Goal: Task Accomplishment & Management: Complete application form

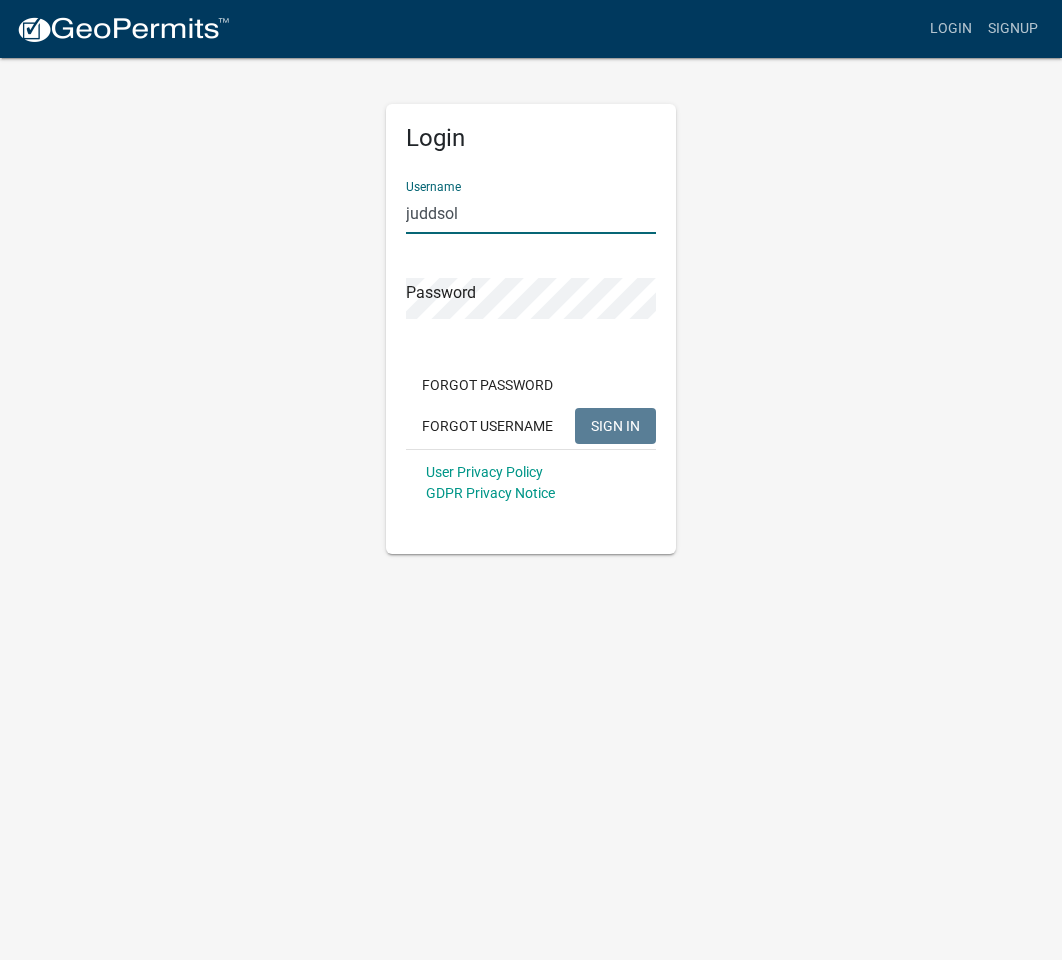
type input "juddsol"
click at [615, 425] on button "SIGN IN" at bounding box center [615, 426] width 81 height 36
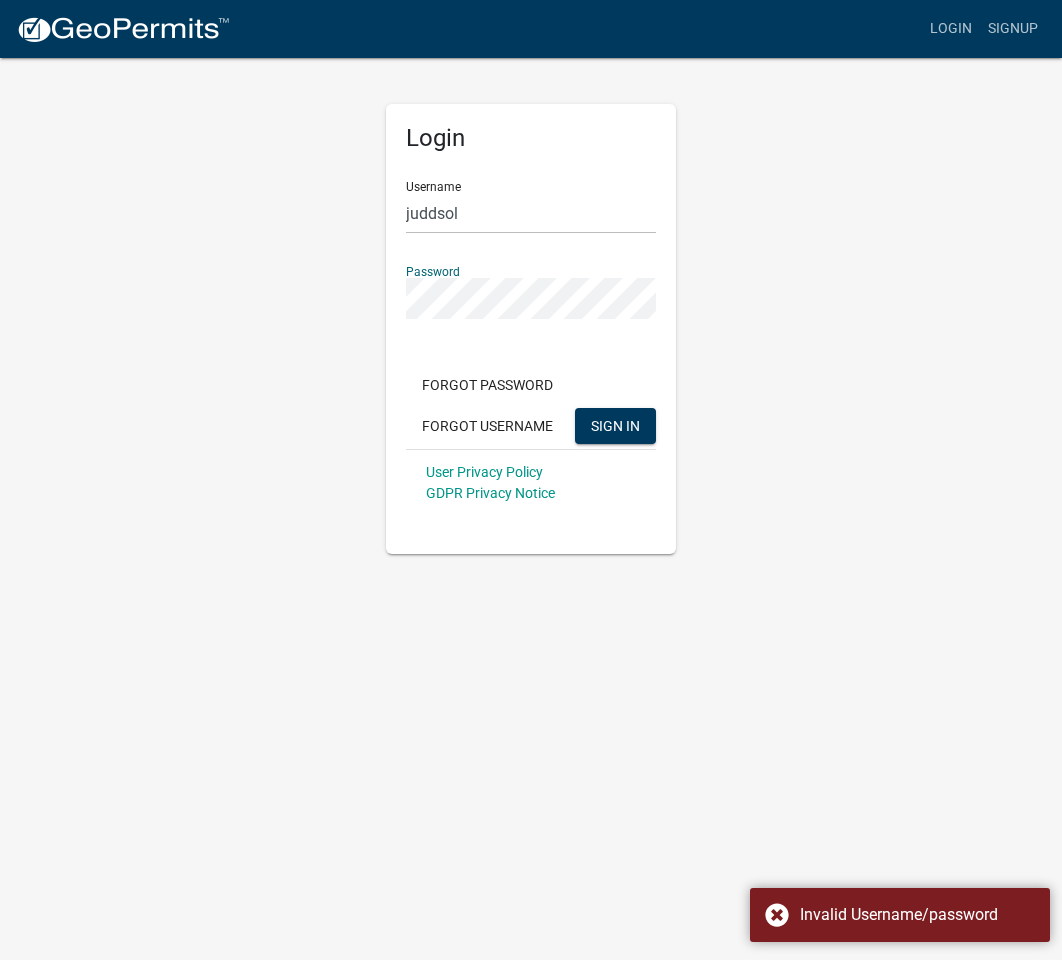
click at [788, 273] on div "Login Username juddsol Password Forgot Password Forgot Username SIGN IN User Pr…" at bounding box center [531, 305] width 960 height 498
click at [605, 424] on span "SIGN IN" at bounding box center [615, 425] width 49 height 16
click at [274, 287] on div "Login Username juddsol Password Forgot Password Forgot Username SIGN IN User Pr…" at bounding box center [531, 305] width 960 height 498
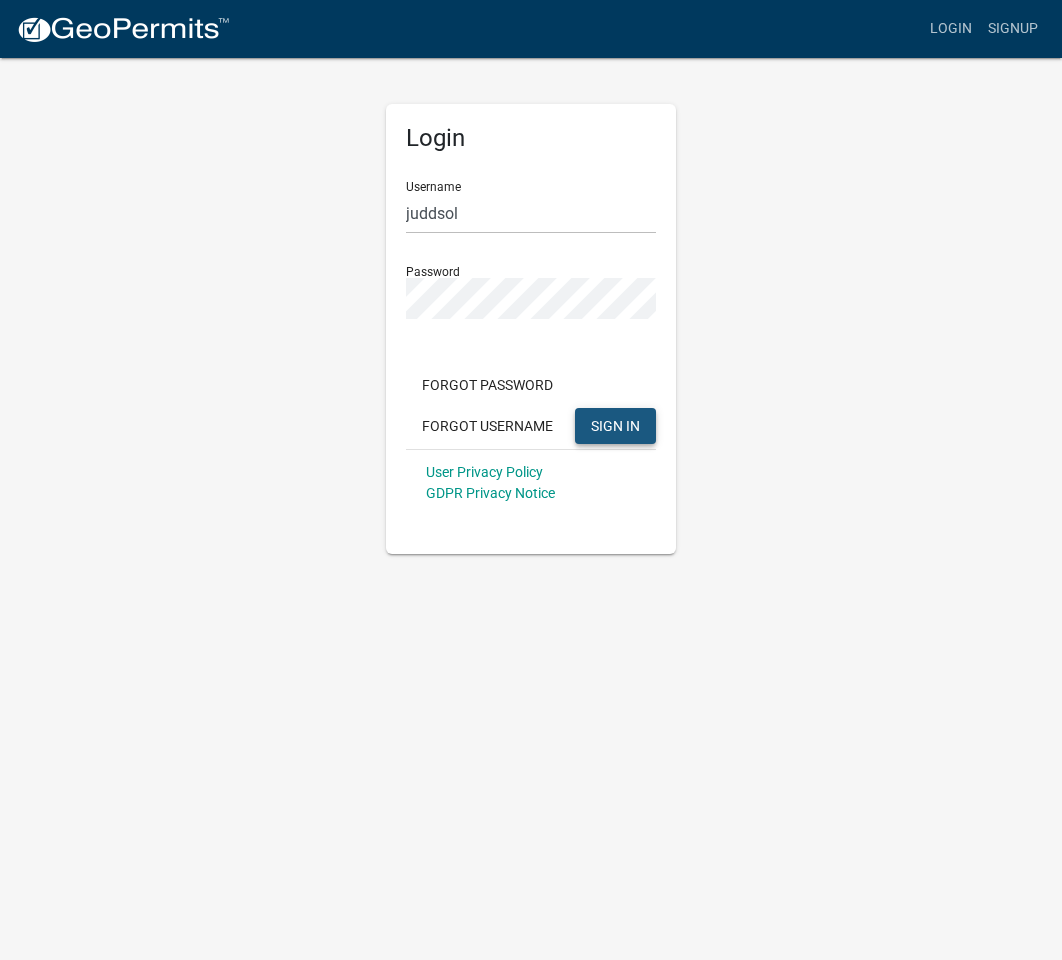
click at [618, 425] on span "SIGN IN" at bounding box center [615, 425] width 49 height 16
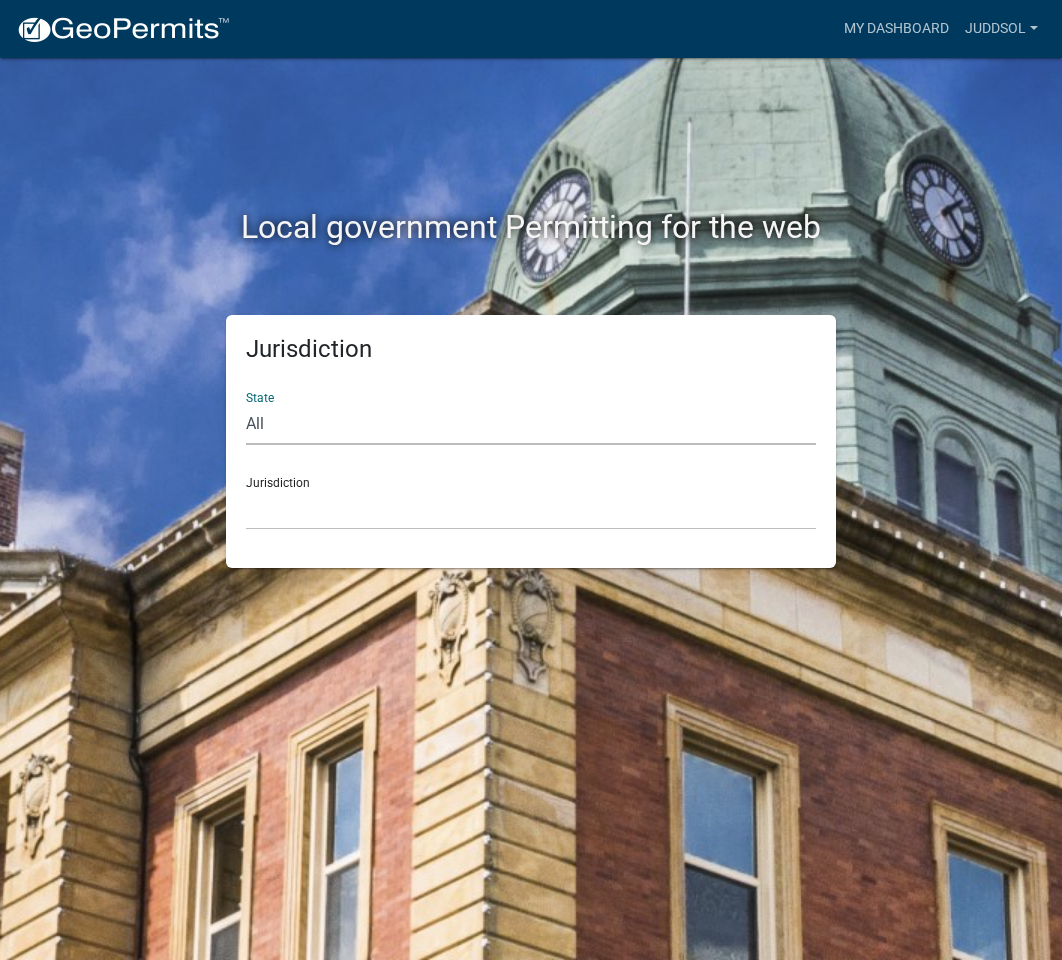
select select "Georgia"
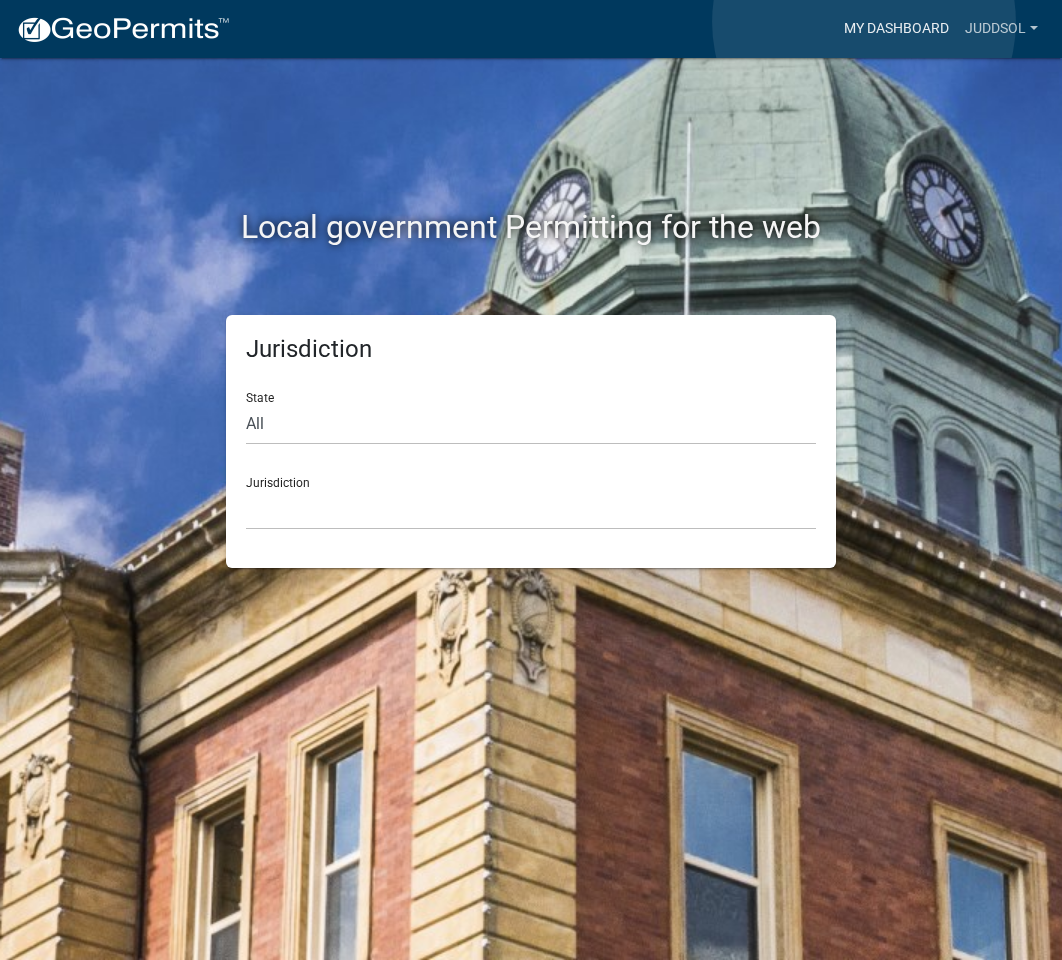
click at [864, 22] on link "My Dashboard" at bounding box center [896, 29] width 121 height 38
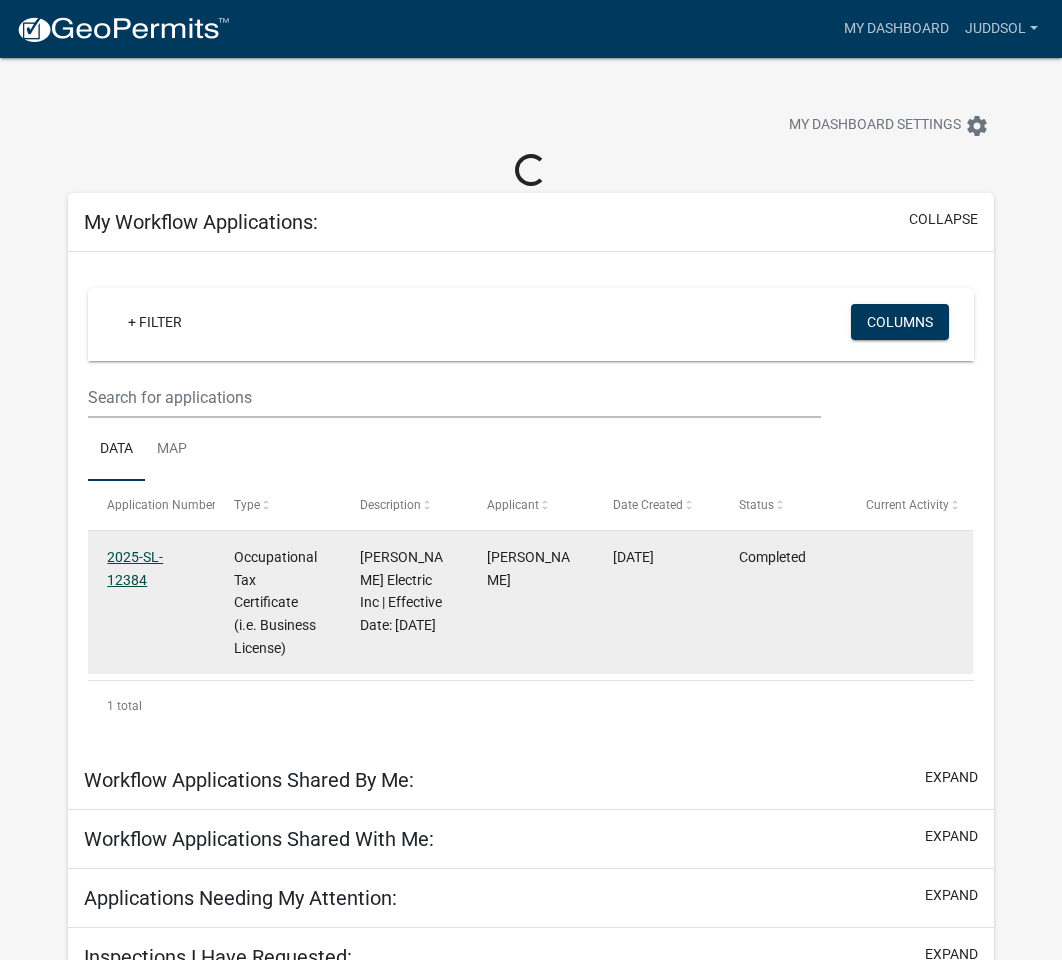
click at [138, 557] on link "2025-SL-12384" at bounding box center [135, 568] width 56 height 39
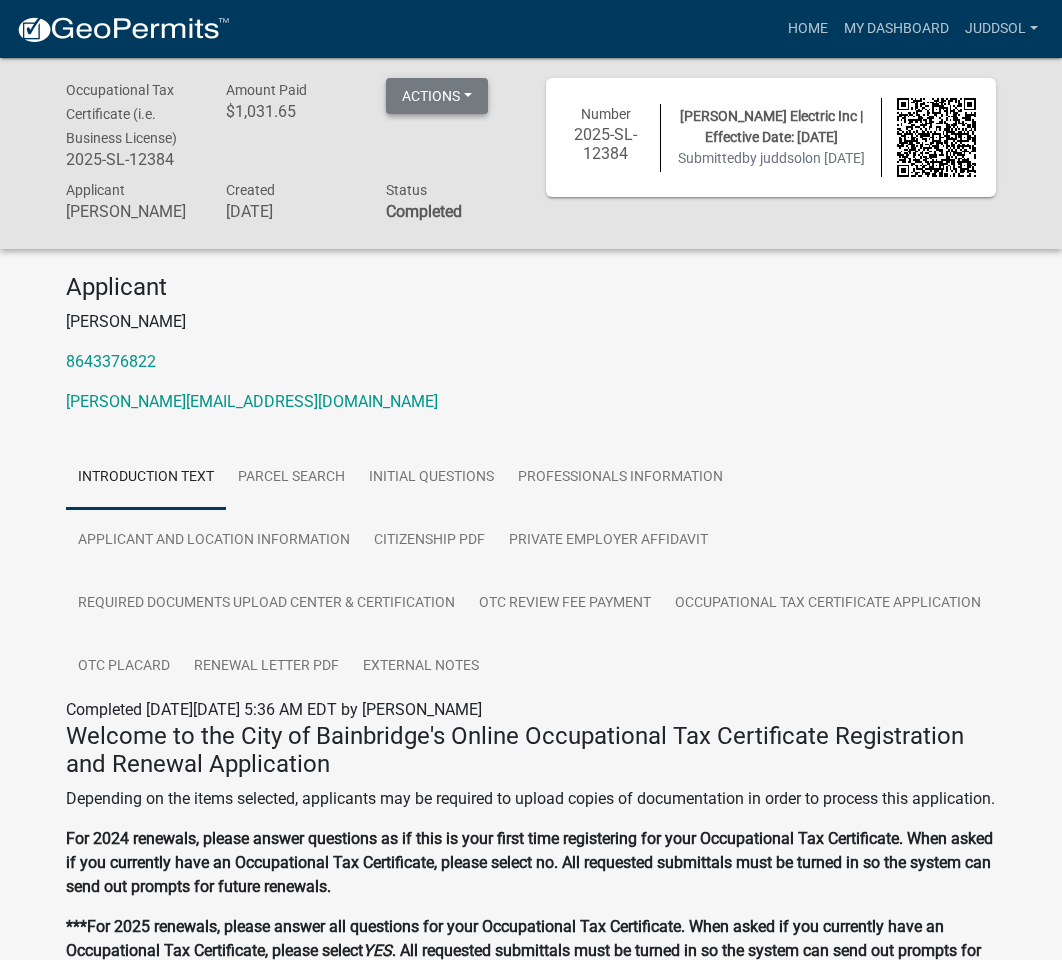
click at [428, 93] on button "Actions" at bounding box center [437, 96] width 102 height 36
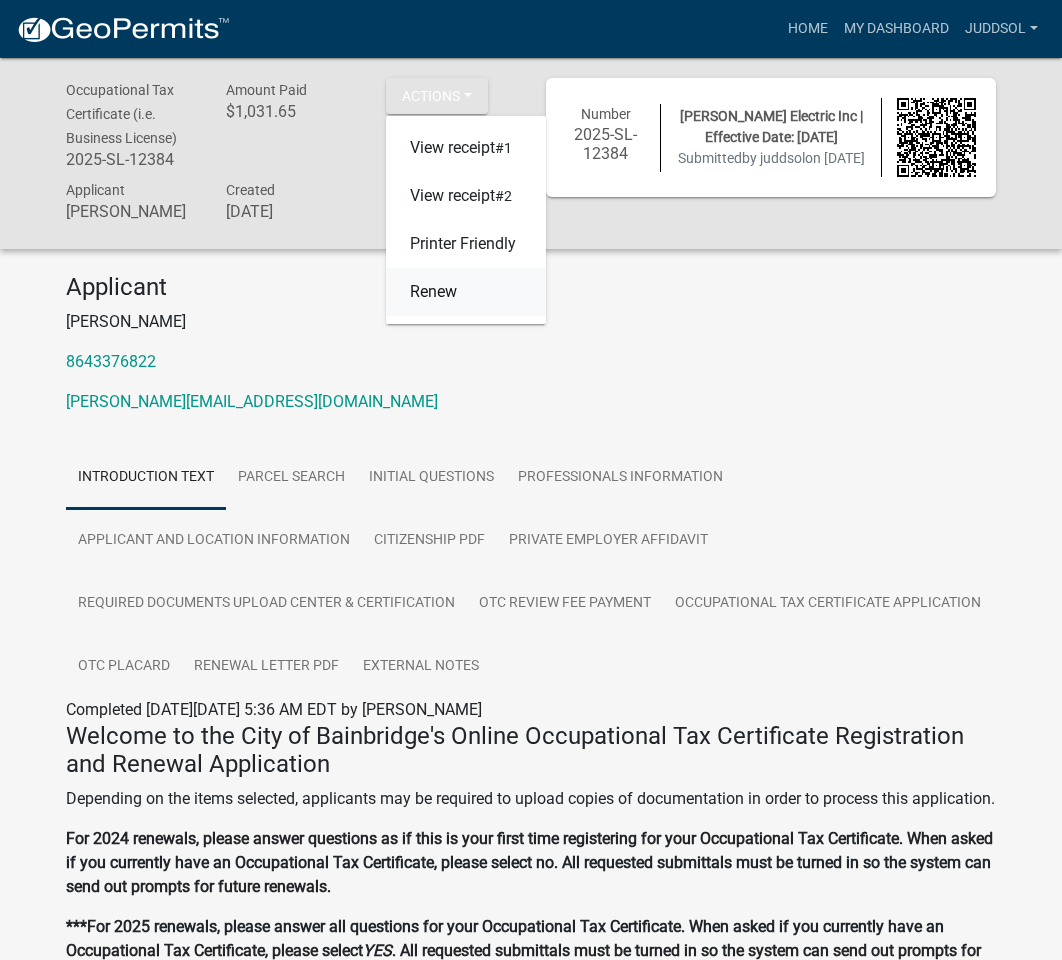
click at [427, 297] on link "Renew" at bounding box center [466, 292] width 160 height 48
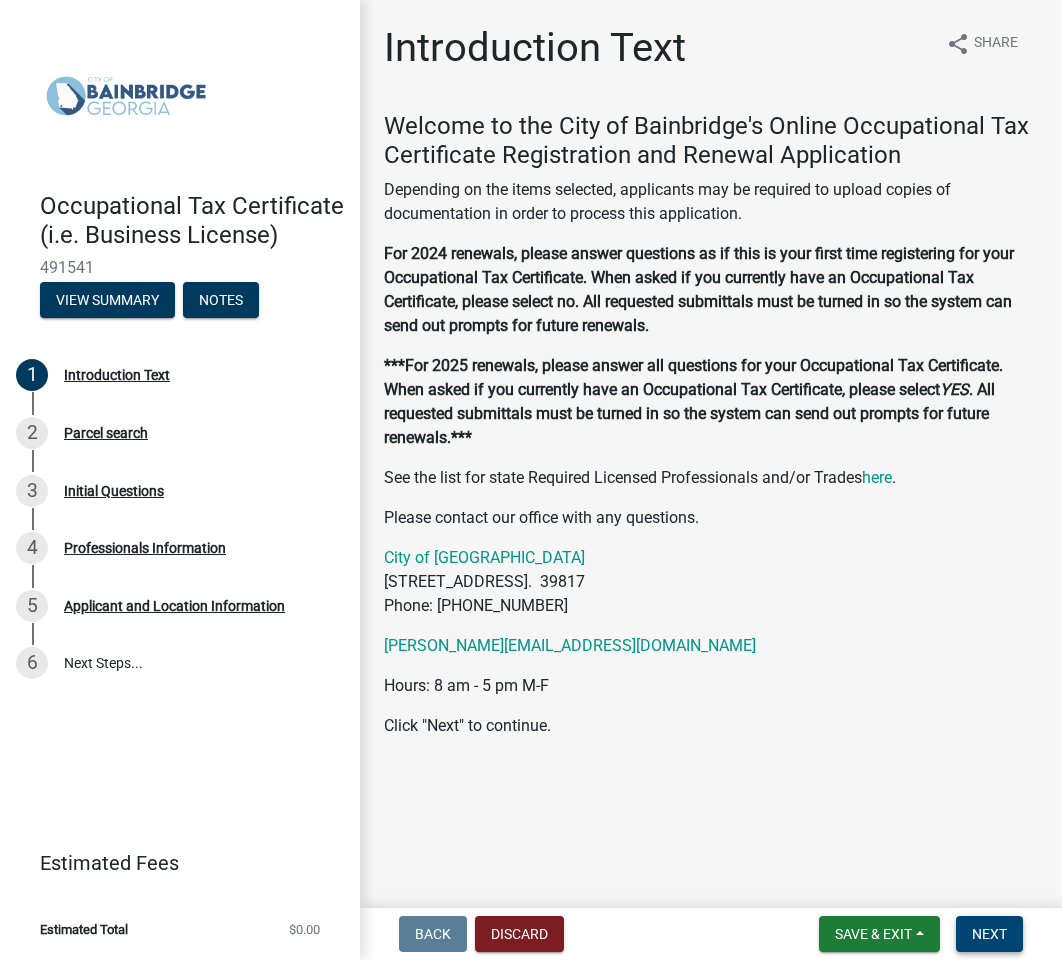
click at [989, 926] on span "Next" at bounding box center [989, 934] width 35 height 16
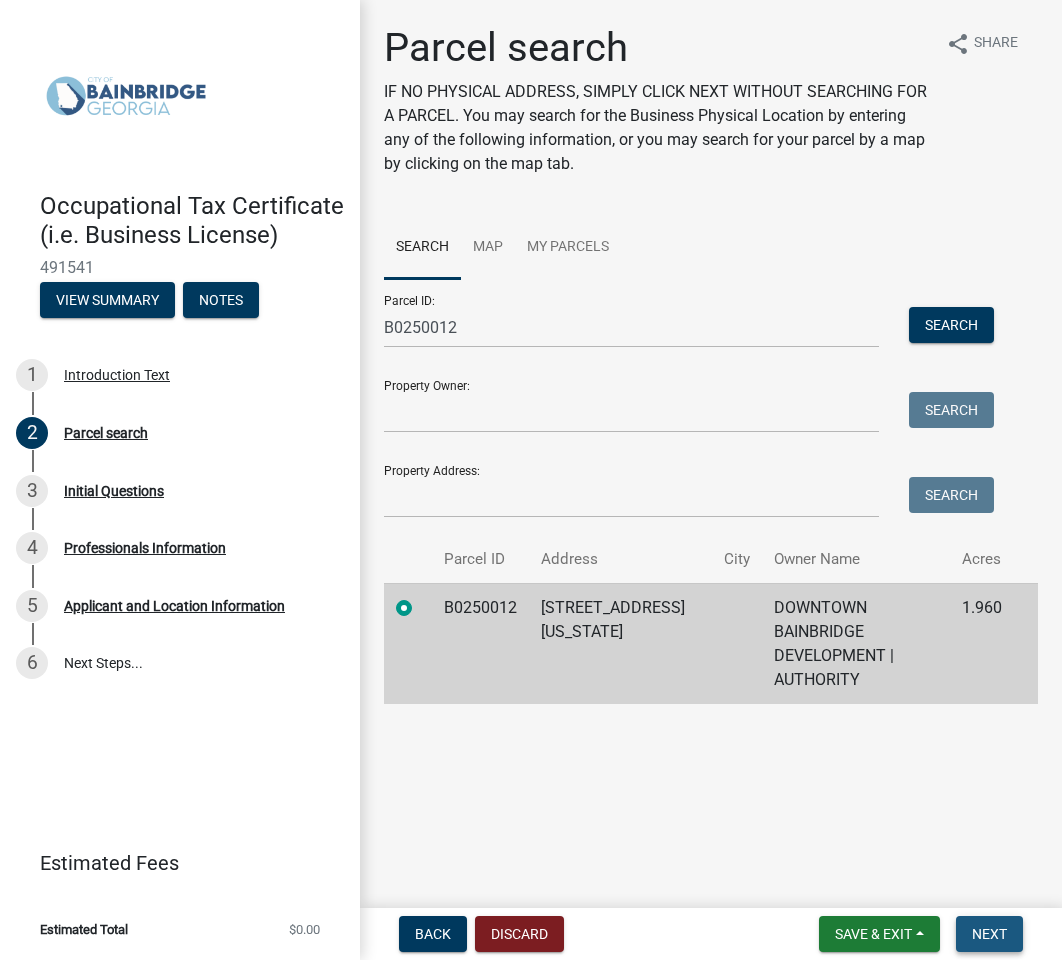
click at [998, 935] on span "Next" at bounding box center [989, 934] width 35 height 16
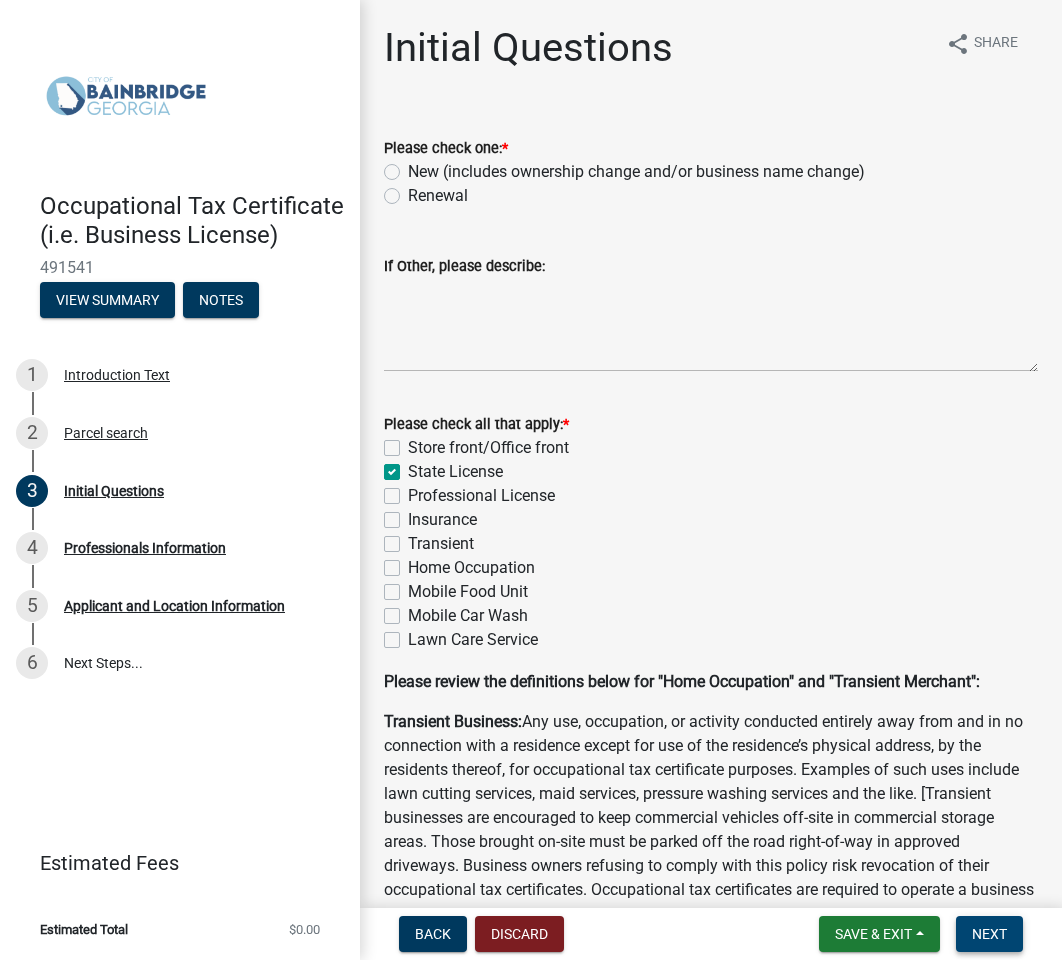
click at [985, 929] on span "Next" at bounding box center [989, 934] width 35 height 16
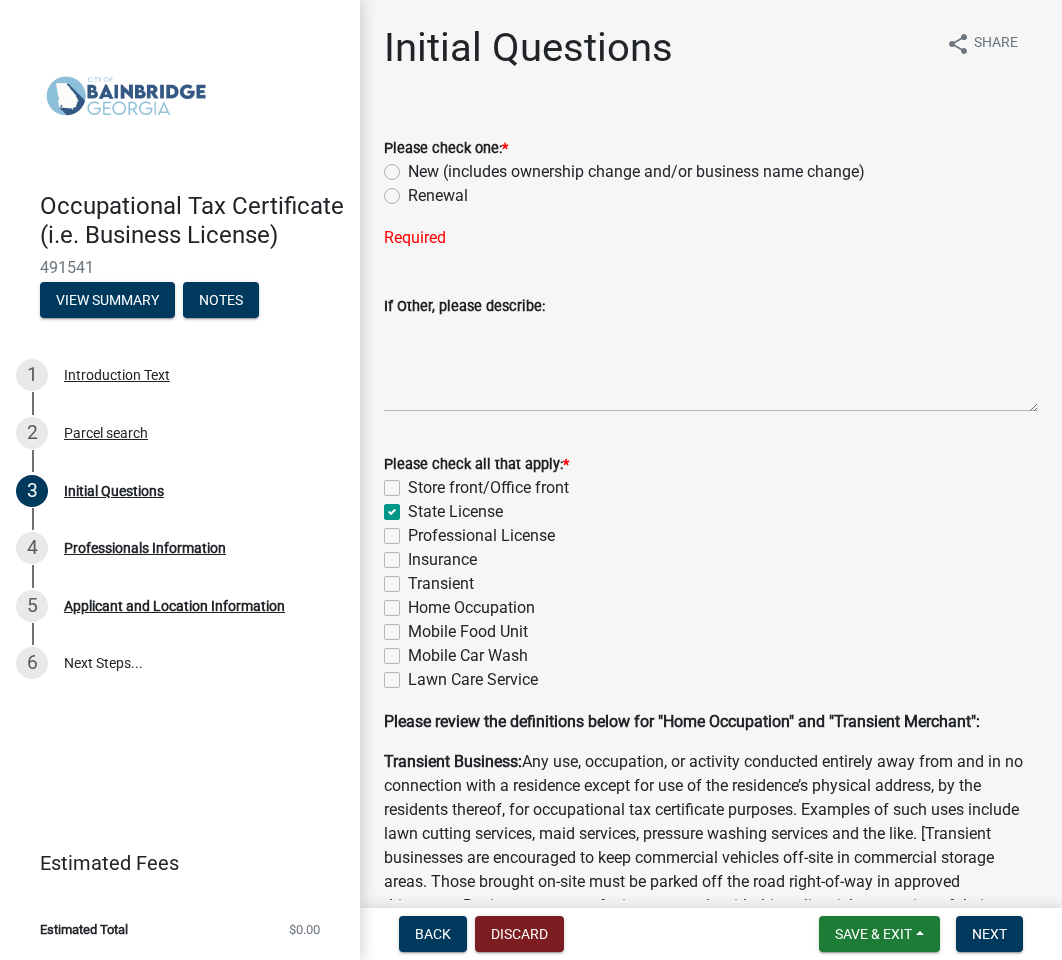
click at [412, 195] on label "Renewal" at bounding box center [438, 196] width 60 height 24
click at [412, 195] on input "Renewal" at bounding box center [414, 190] width 13 height 13
radio input "true"
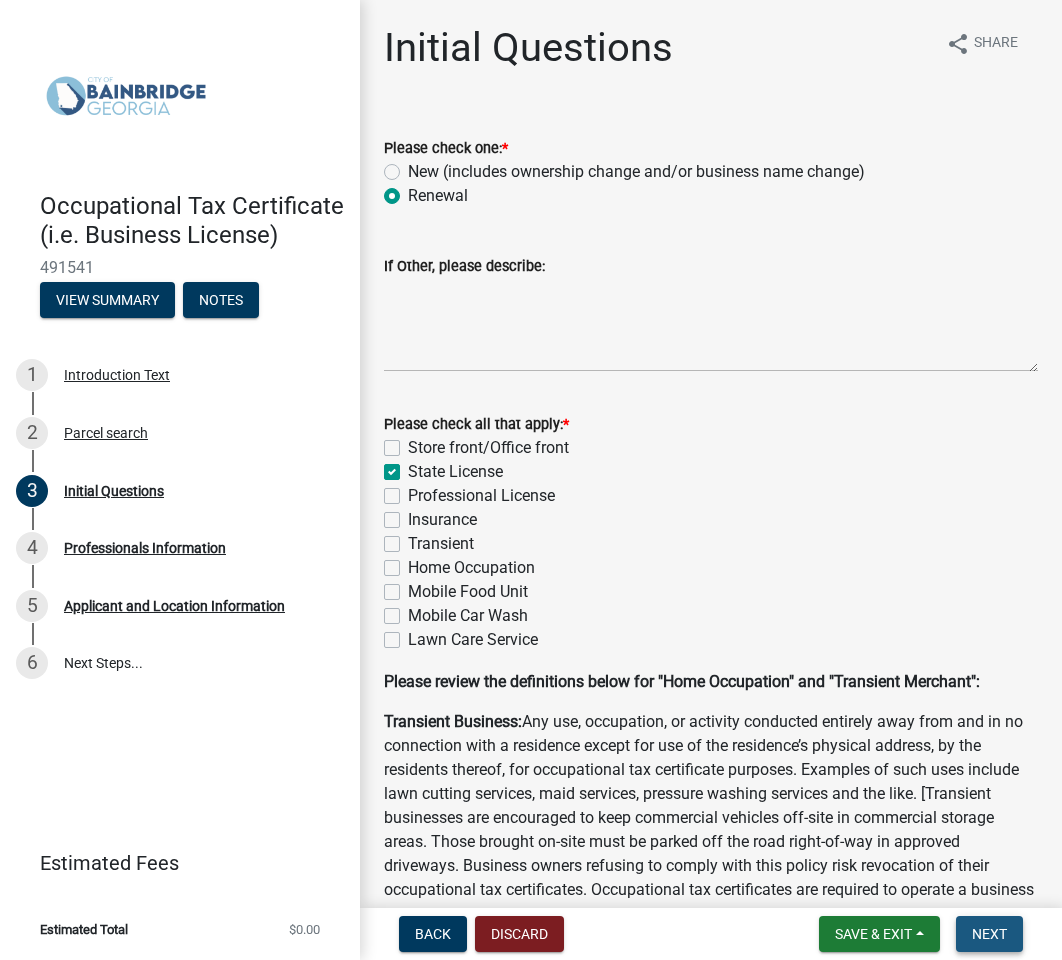
click at [997, 931] on span "Next" at bounding box center [989, 934] width 35 height 16
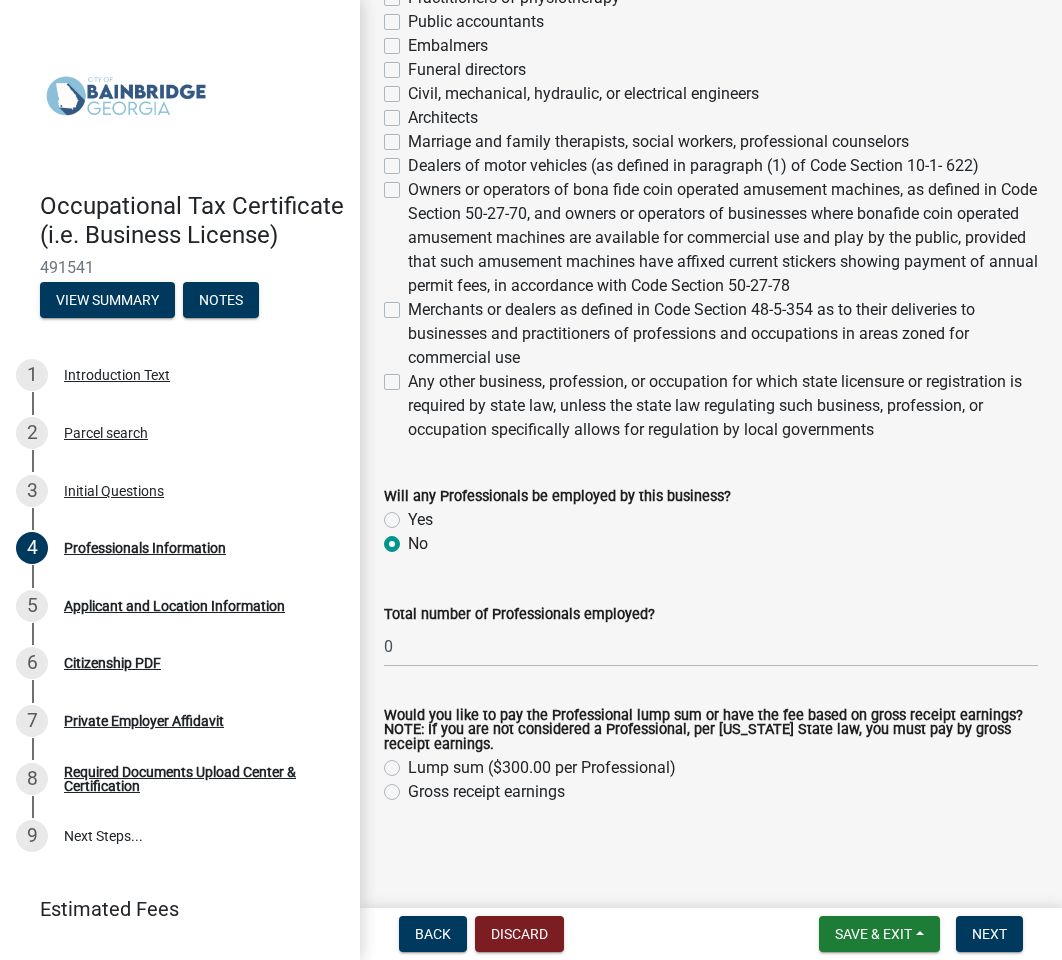
scroll to position [945, 0]
click at [999, 931] on span "Next" at bounding box center [989, 934] width 35 height 16
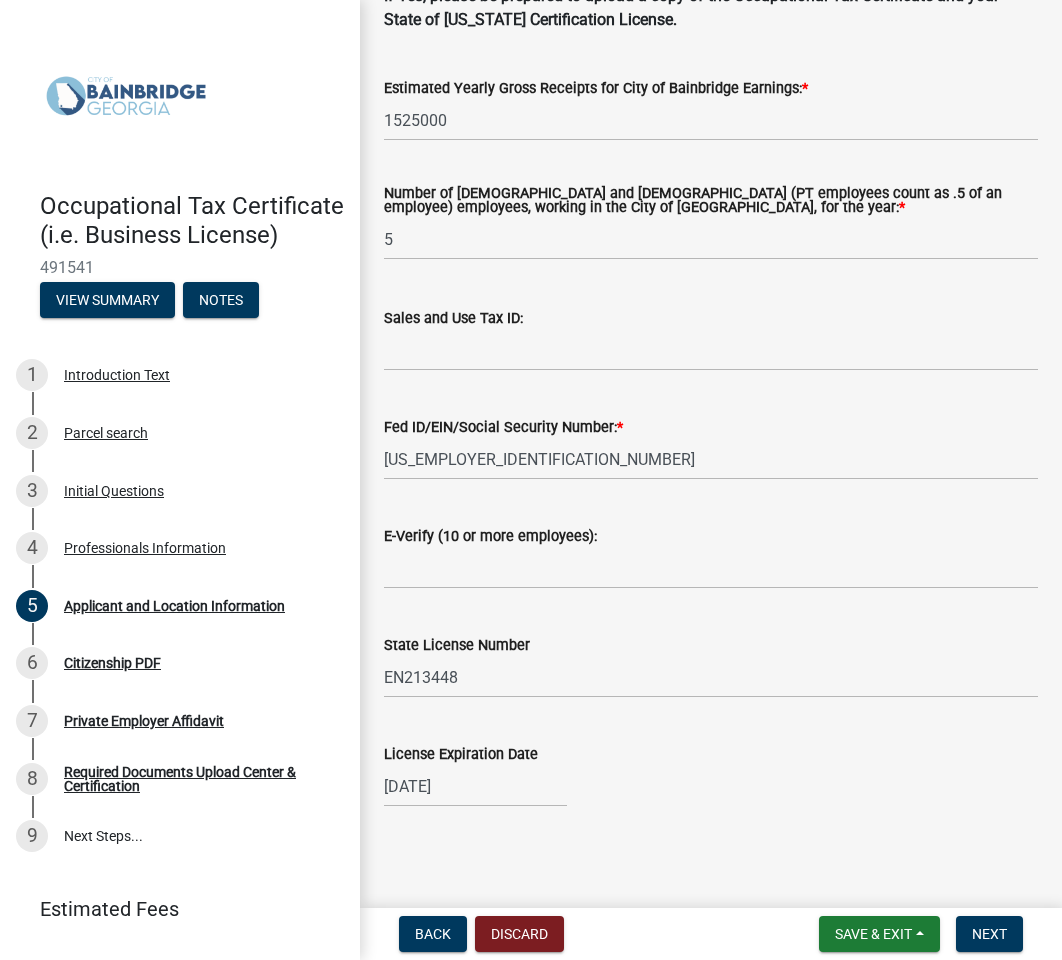
scroll to position [0, 0]
click at [994, 930] on span "Next" at bounding box center [989, 934] width 35 height 16
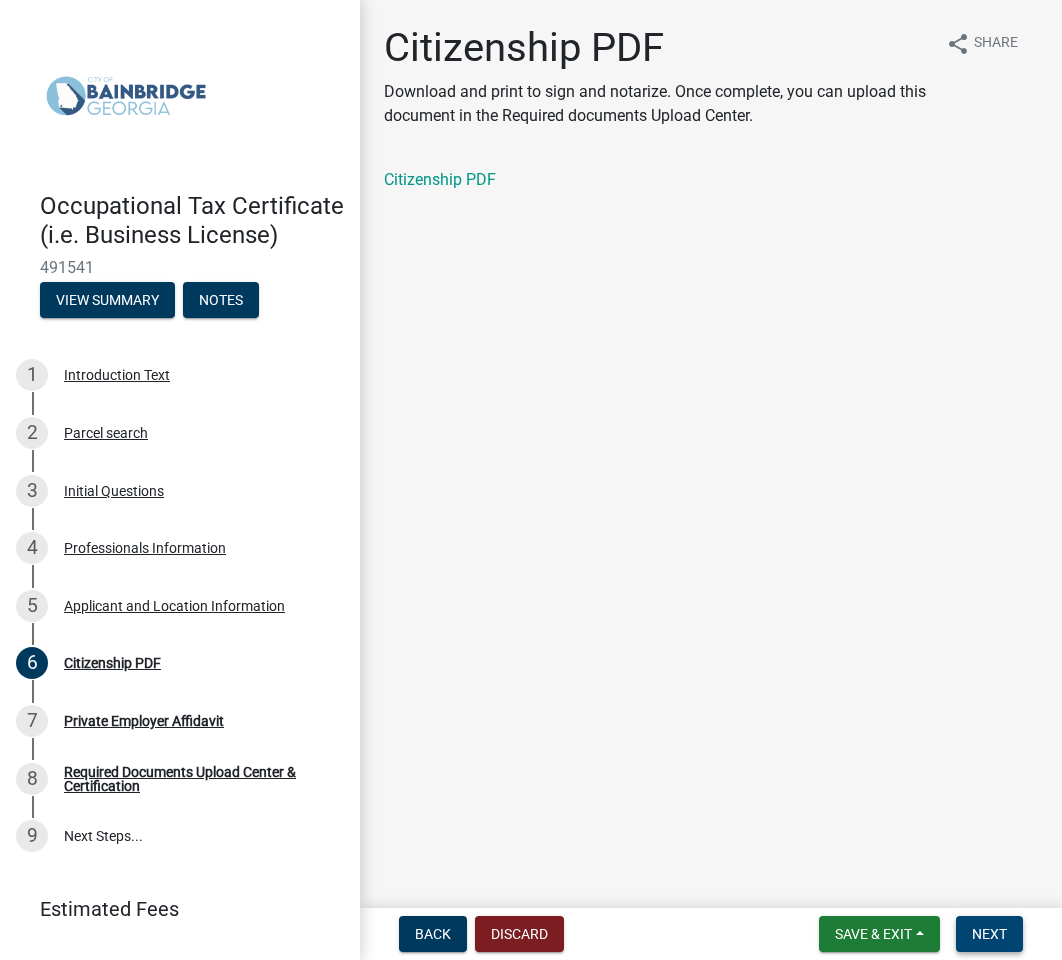
scroll to position [-1, 0]
click at [995, 933] on span "Next" at bounding box center [989, 934] width 35 height 16
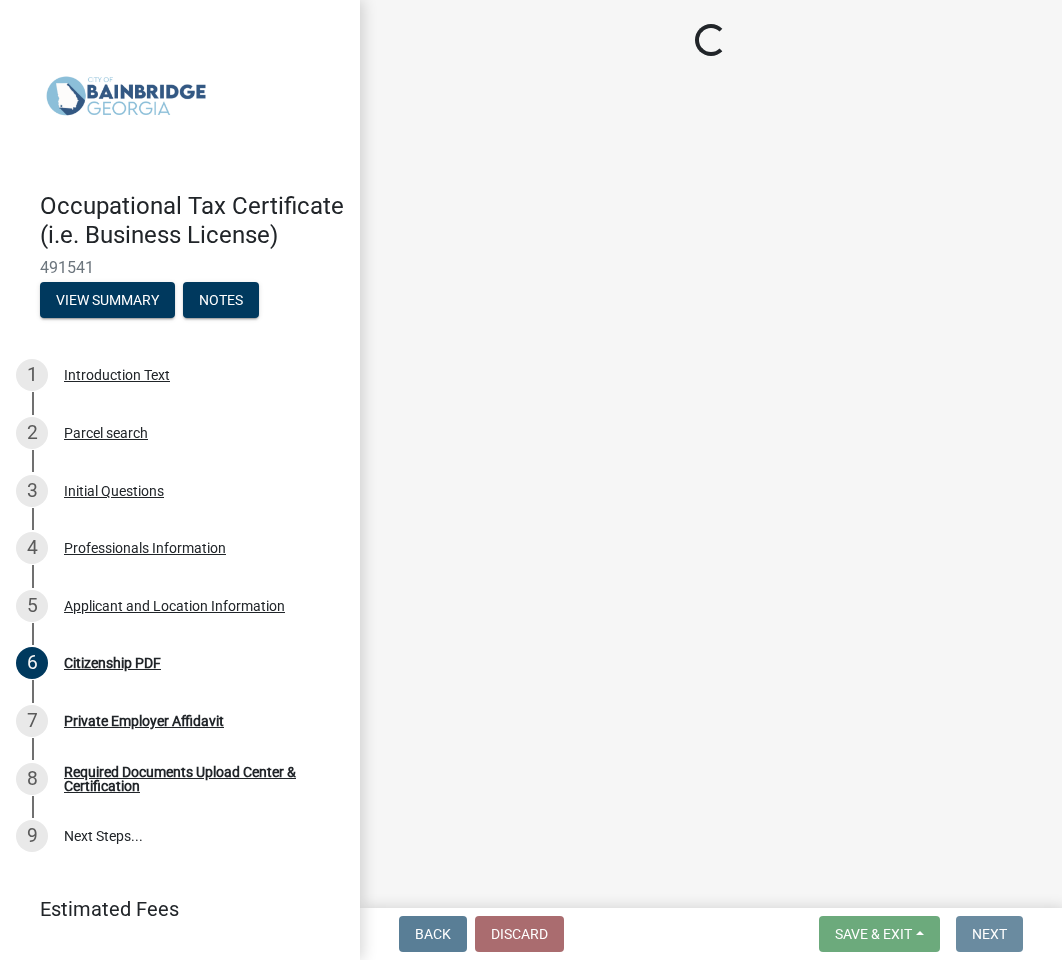
scroll to position [0, 0]
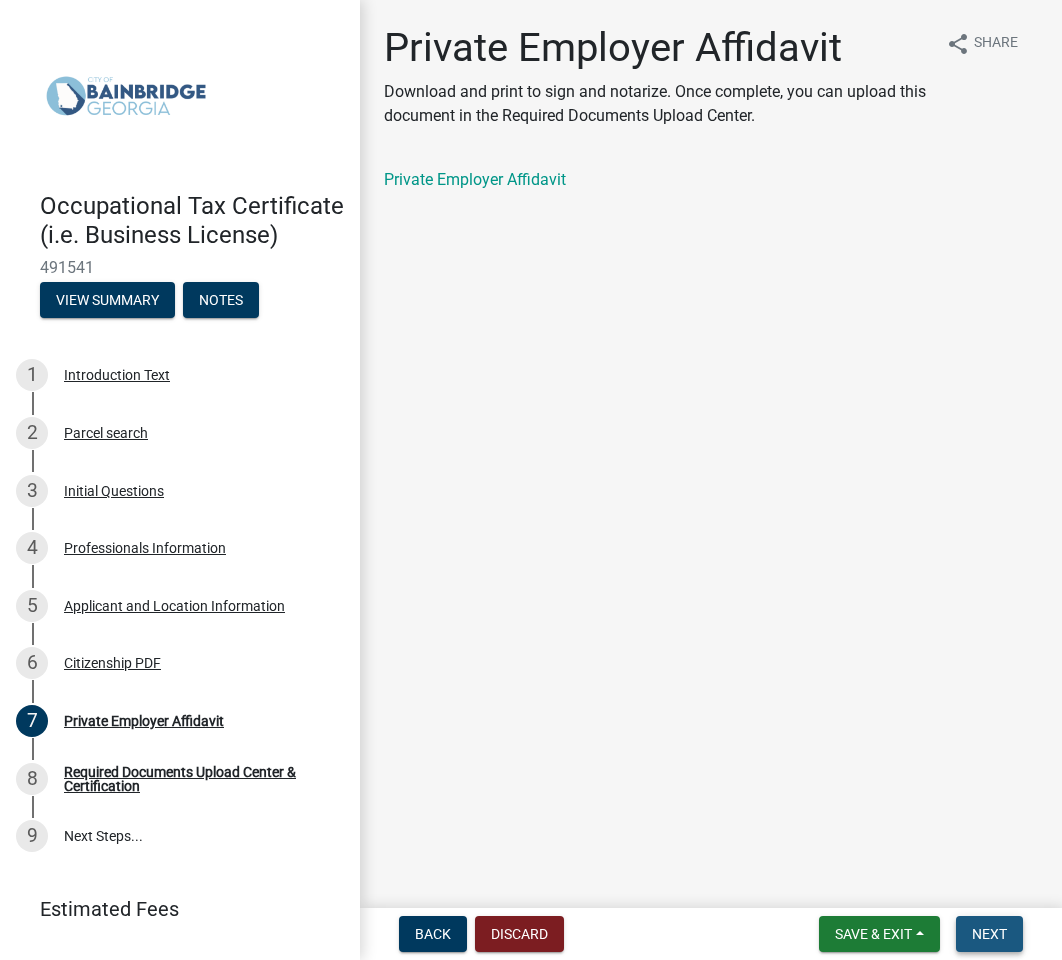
click at [995, 933] on span "Next" at bounding box center [989, 934] width 35 height 16
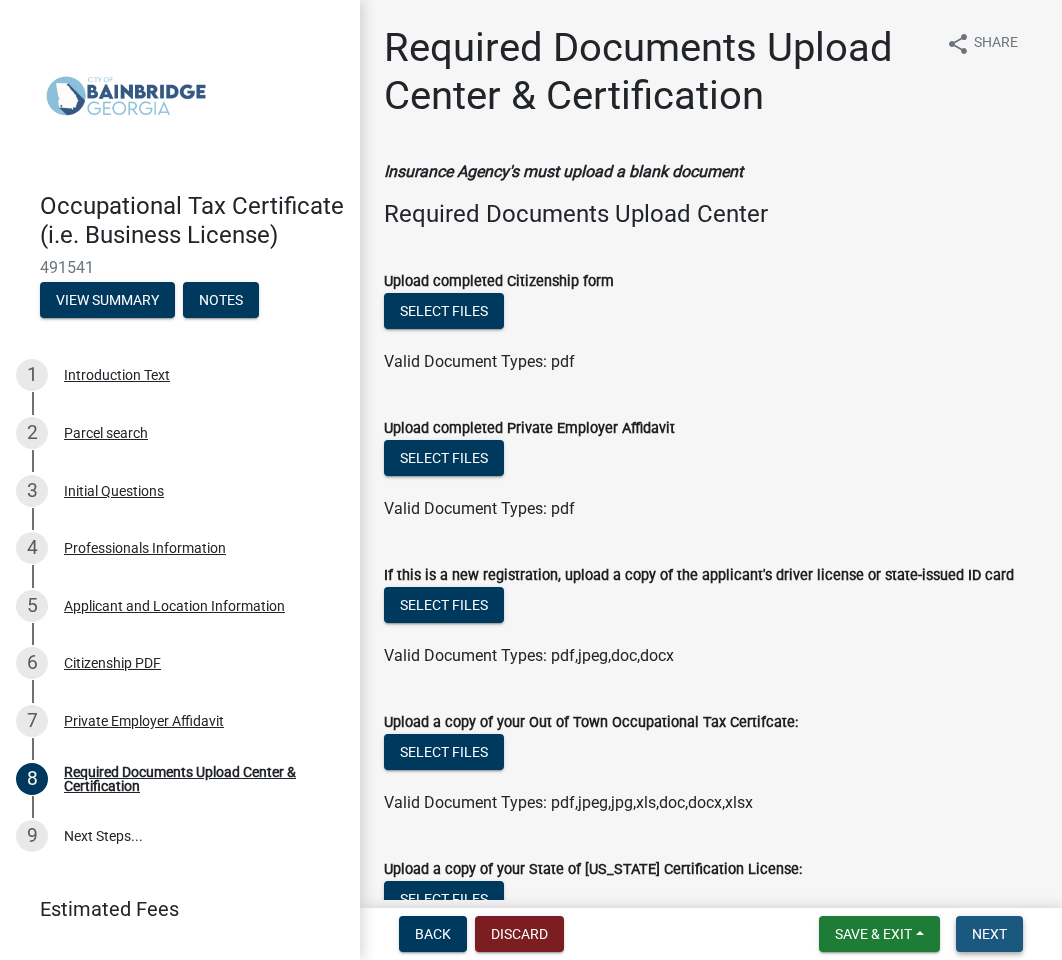
click at [993, 932] on span "Next" at bounding box center [989, 934] width 35 height 16
click at [1005, 930] on span "Next" at bounding box center [989, 934] width 35 height 16
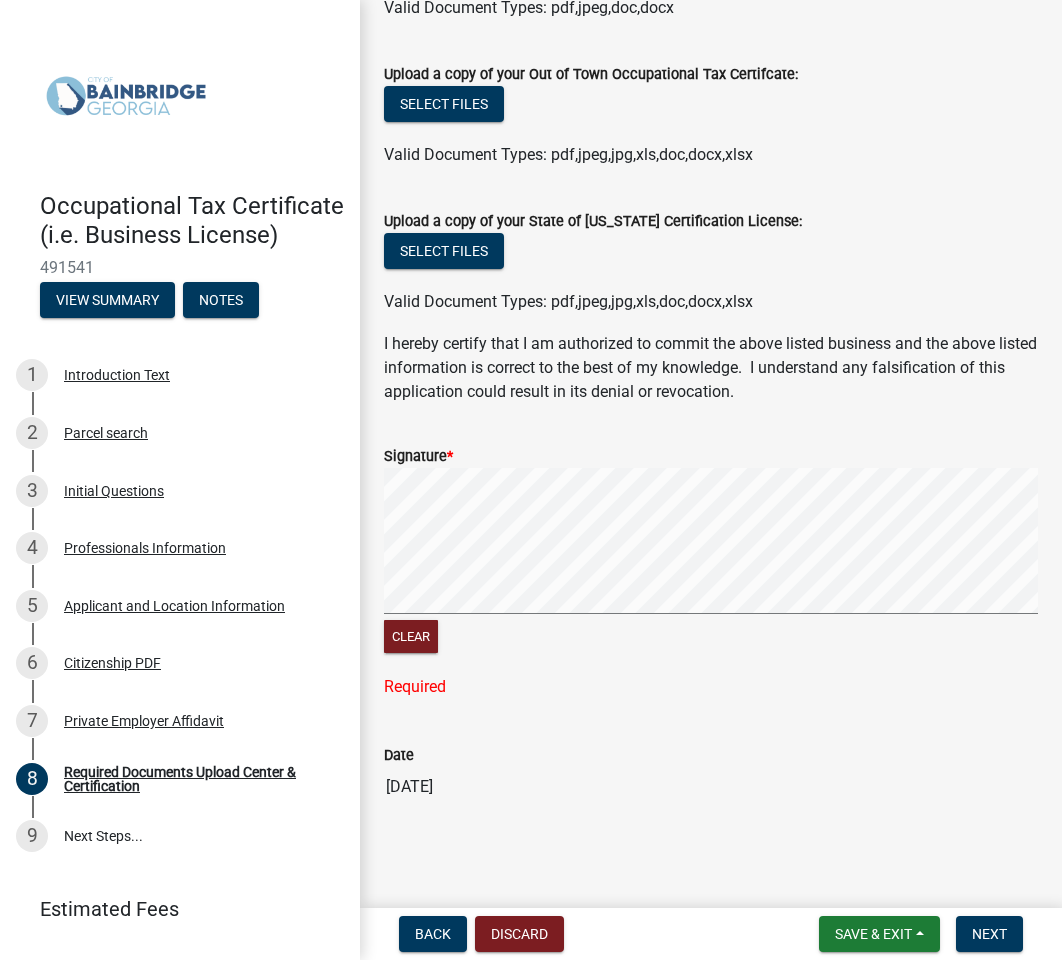
scroll to position [608, 0]
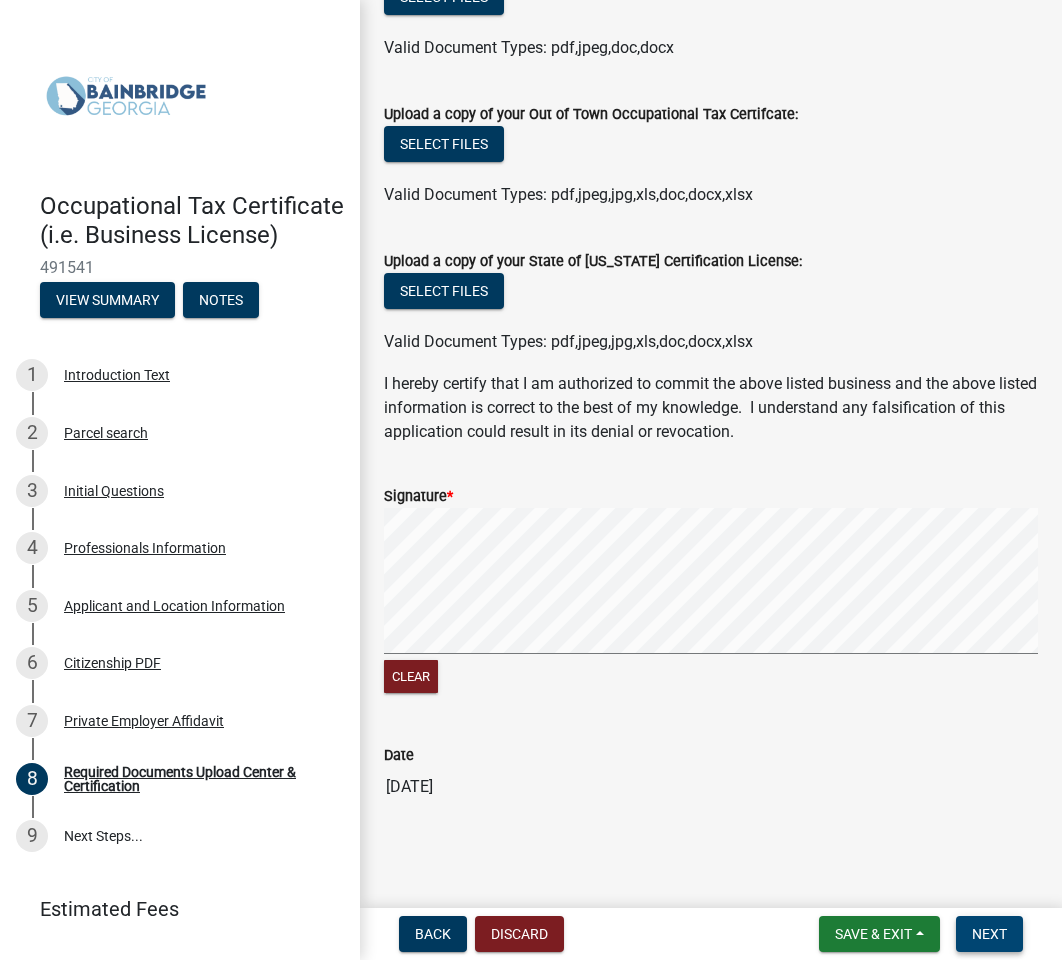
click at [979, 924] on button "Next" at bounding box center [989, 934] width 67 height 36
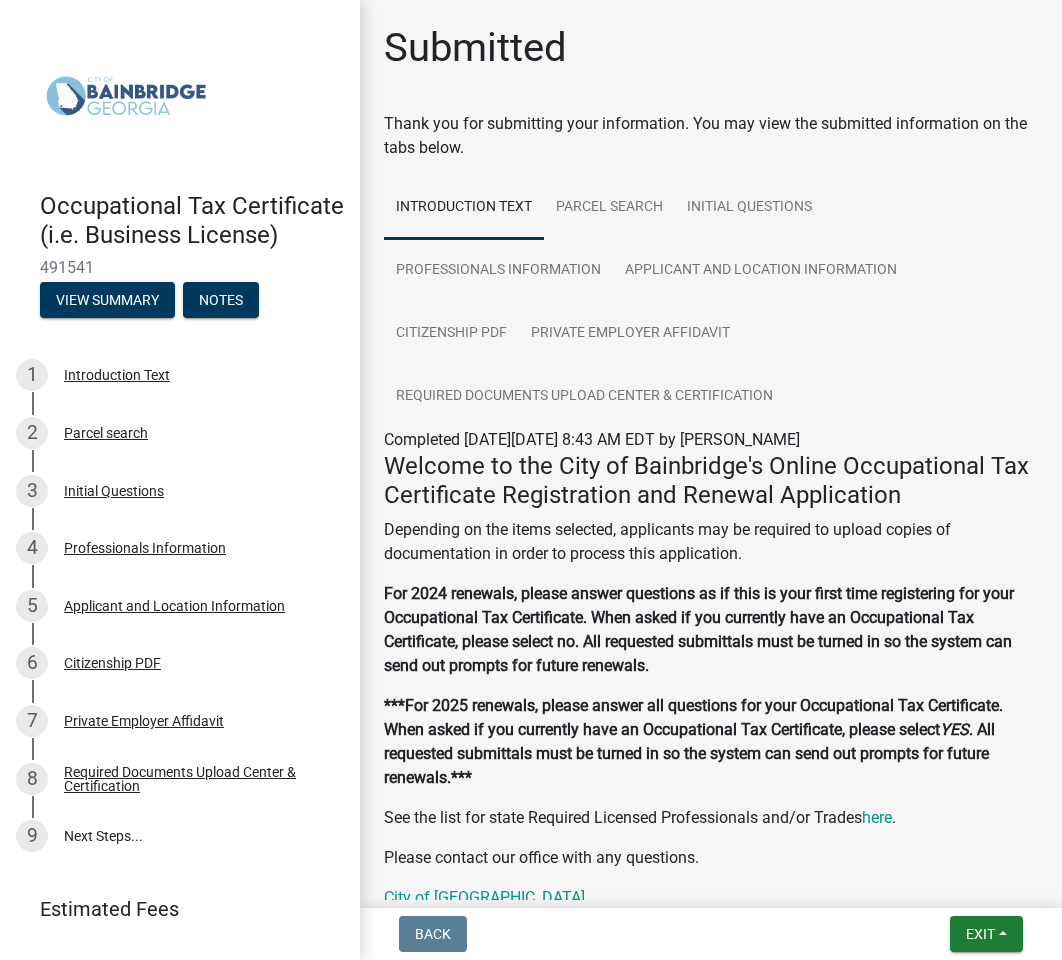
scroll to position [0, 0]
click at [101, 300] on button "View Summary" at bounding box center [107, 300] width 135 height 36
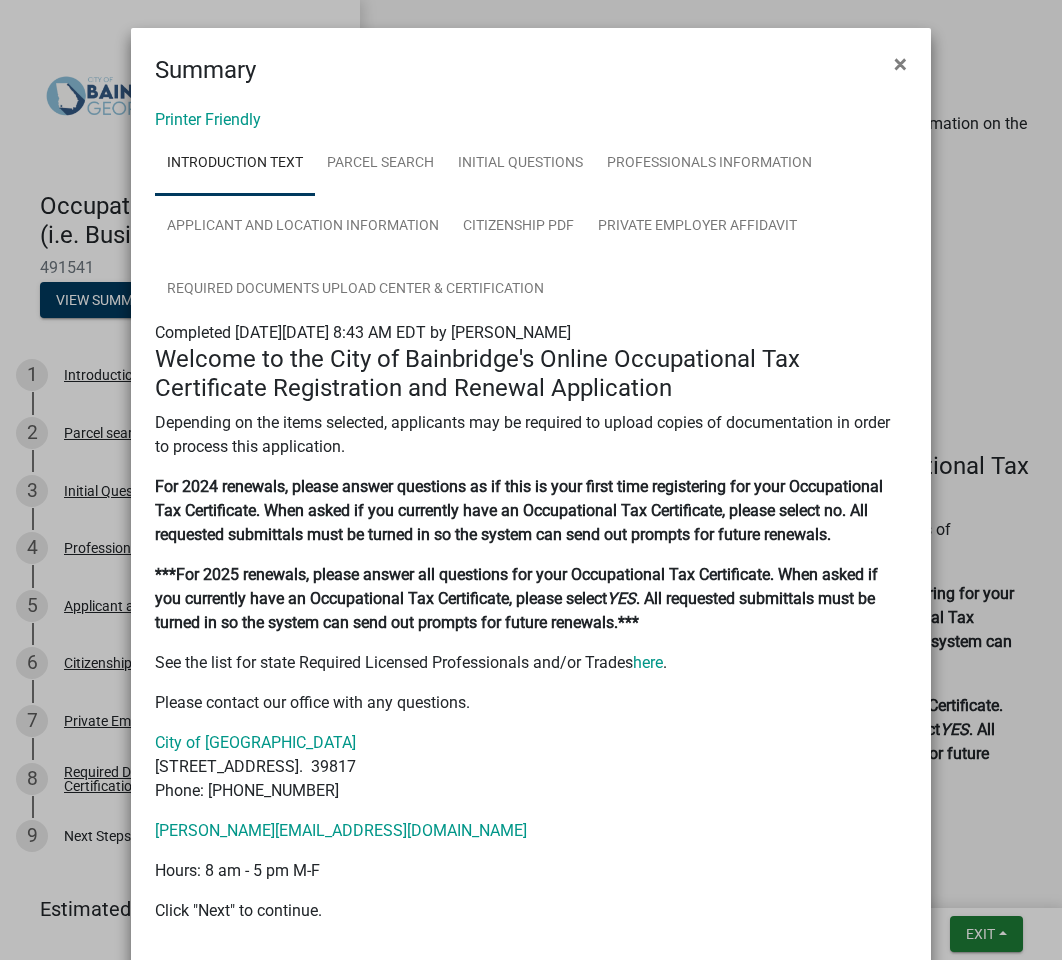
click at [486, 326] on span "Completed On Monday, October 13, 2025 at 8:43 AM EDT by juddsol" at bounding box center [363, 332] width 416 height 19
click at [907, 64] on button "×" at bounding box center [900, 64] width 45 height 56
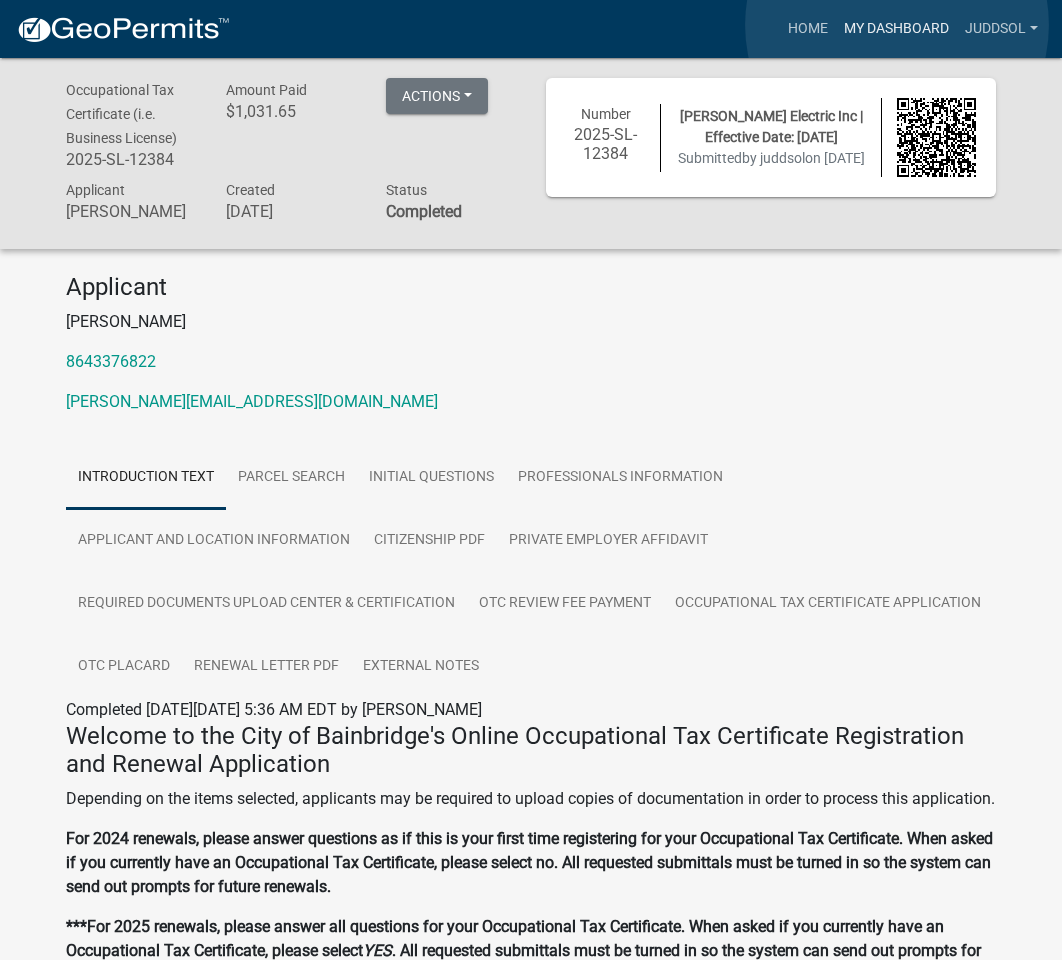
click at [896, 26] on link "My Dashboard" at bounding box center [896, 29] width 121 height 38
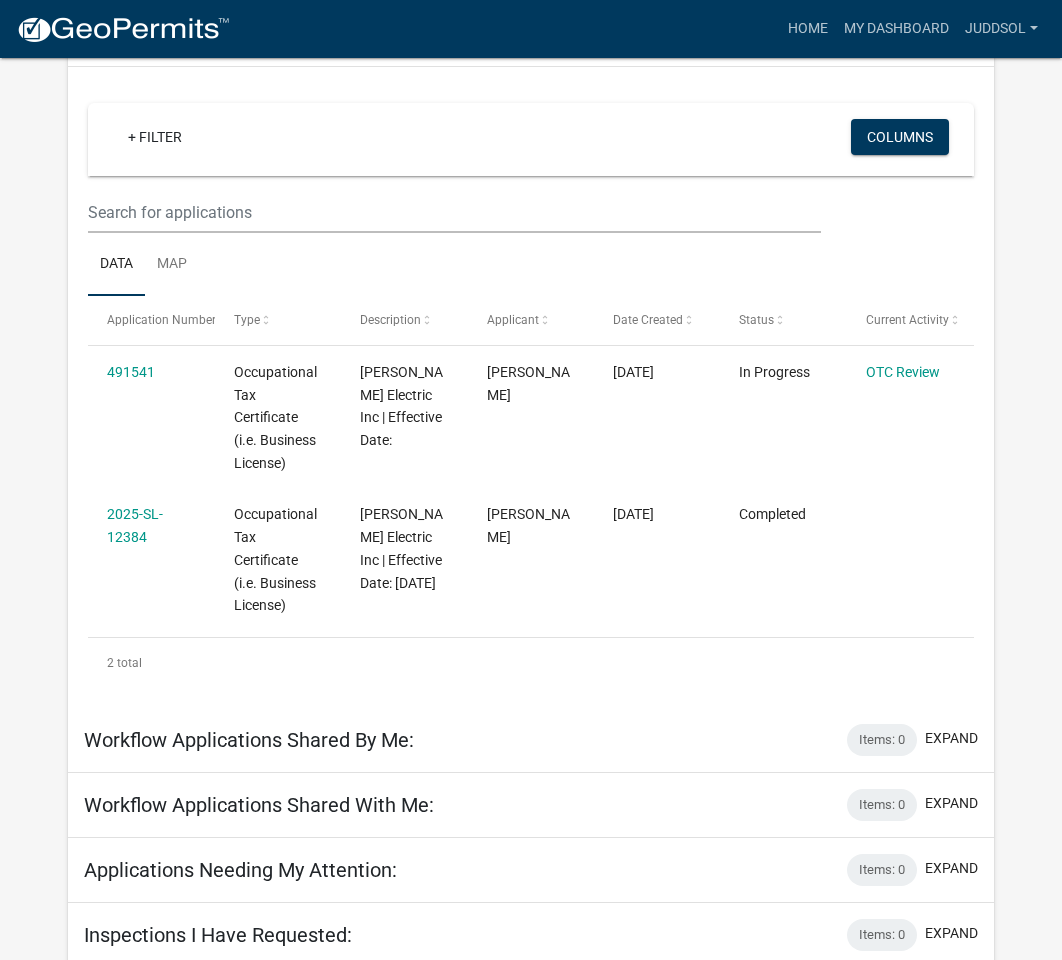
scroll to position [149, 0]
